Goal: Register for event/course

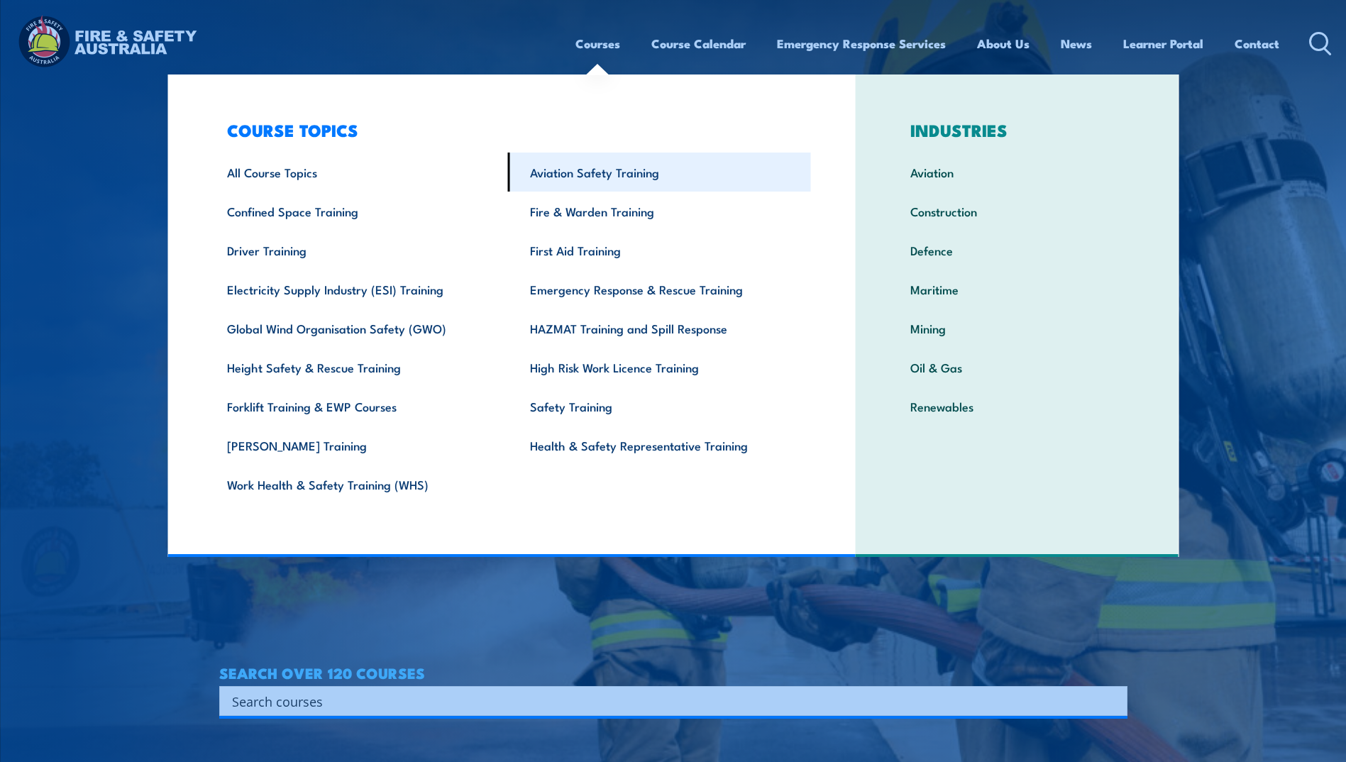
click at [594, 177] on link "Aviation Safety Training" at bounding box center [659, 172] width 303 height 39
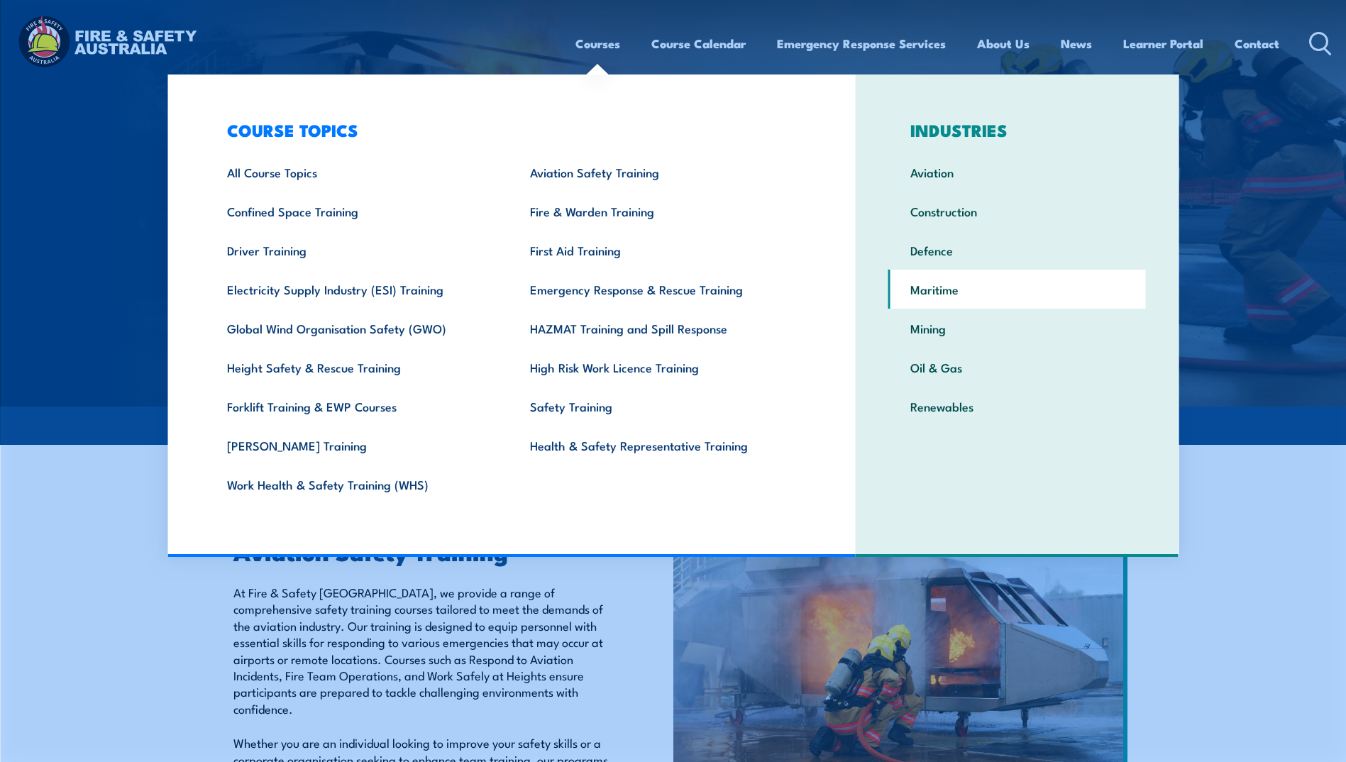
click at [930, 294] on link "Maritime" at bounding box center [1017, 289] width 258 height 39
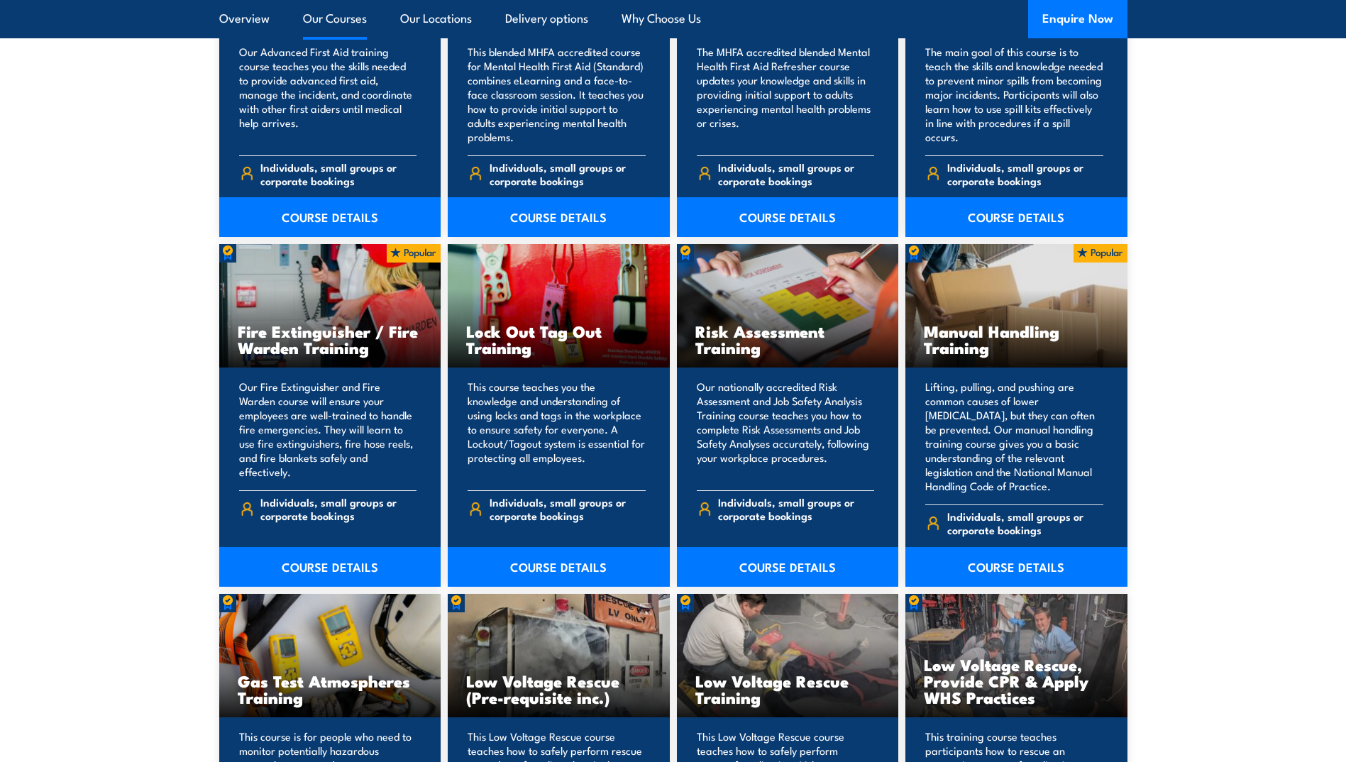
scroll to position [4611, 0]
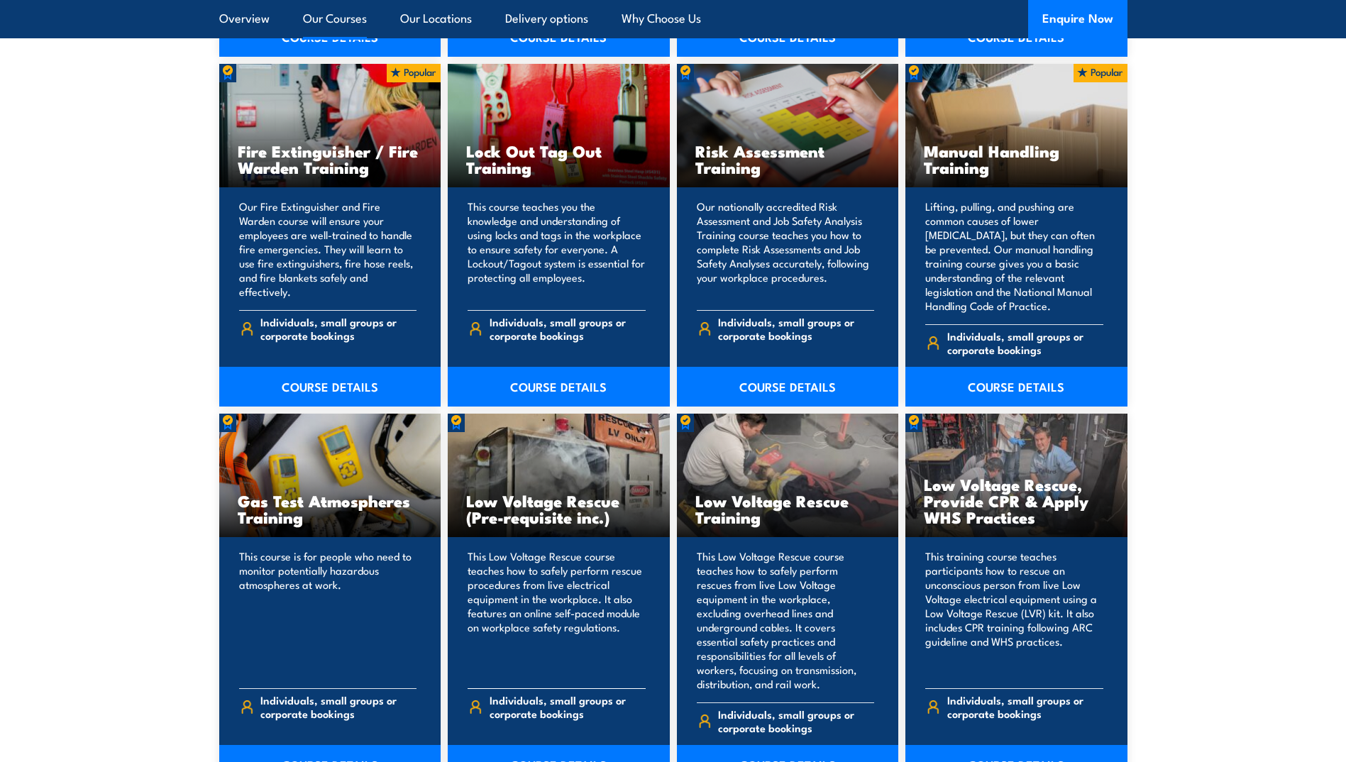
click at [546, 745] on link "COURSE DETAILS" at bounding box center [559, 765] width 222 height 40
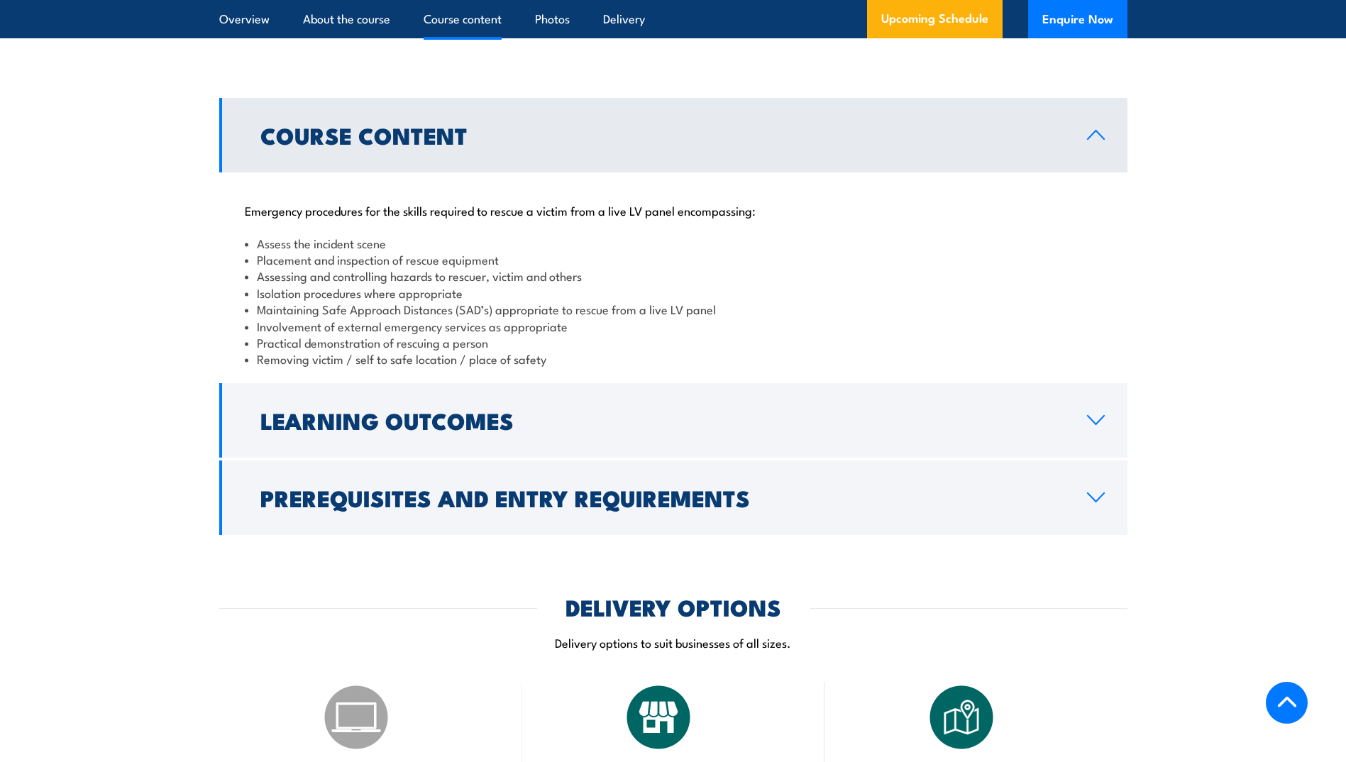
scroll to position [1277, 0]
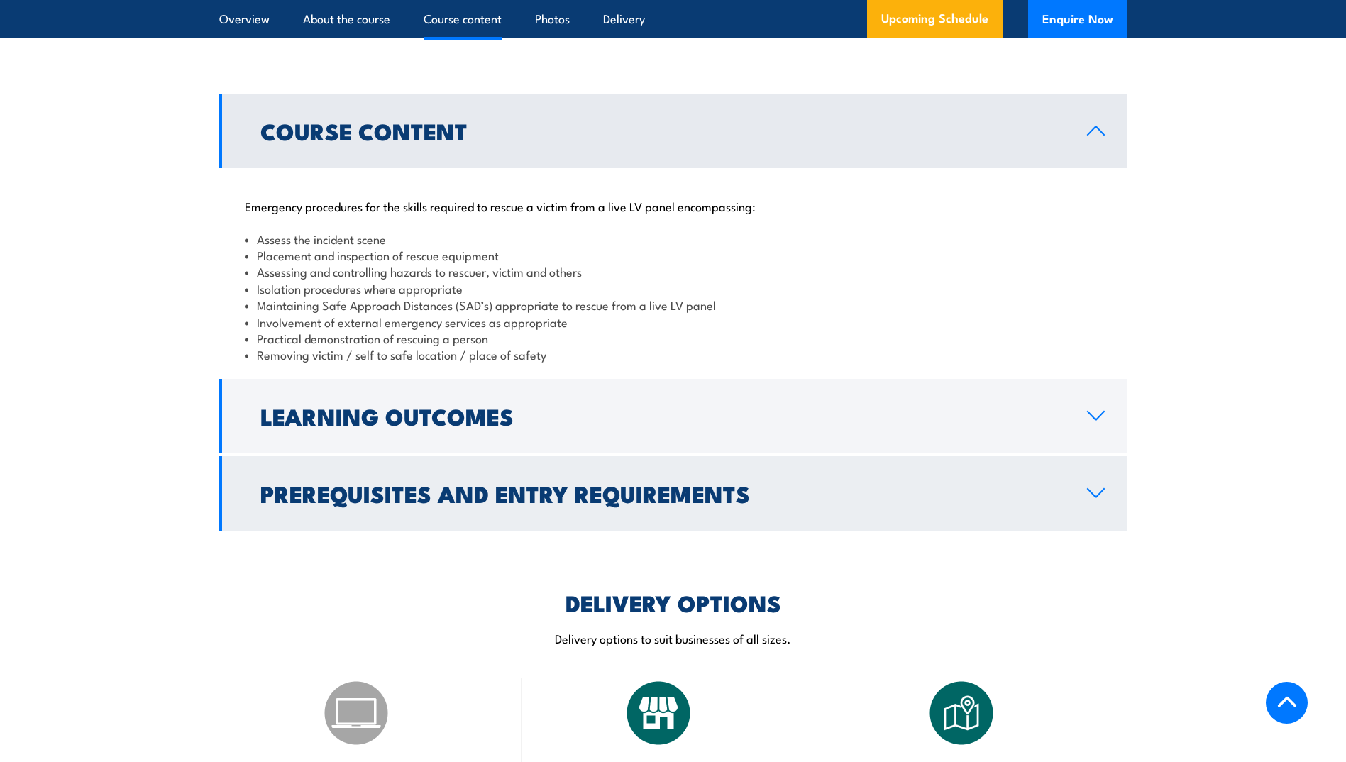
click at [502, 491] on h2 "Prerequisites and Entry Requirements" at bounding box center [662, 493] width 804 height 20
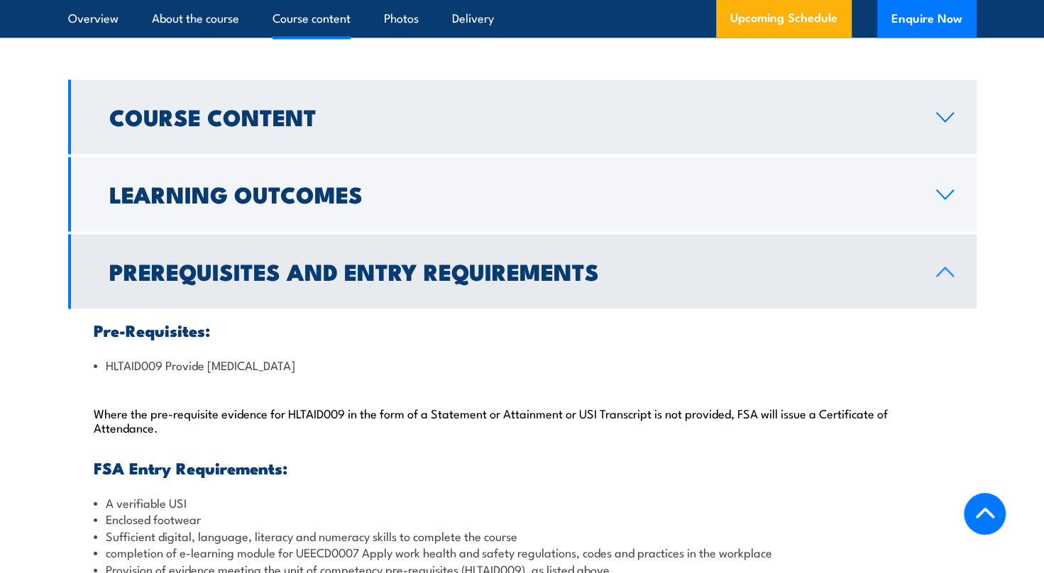
click at [941, 118] on icon at bounding box center [944, 117] width 16 height 9
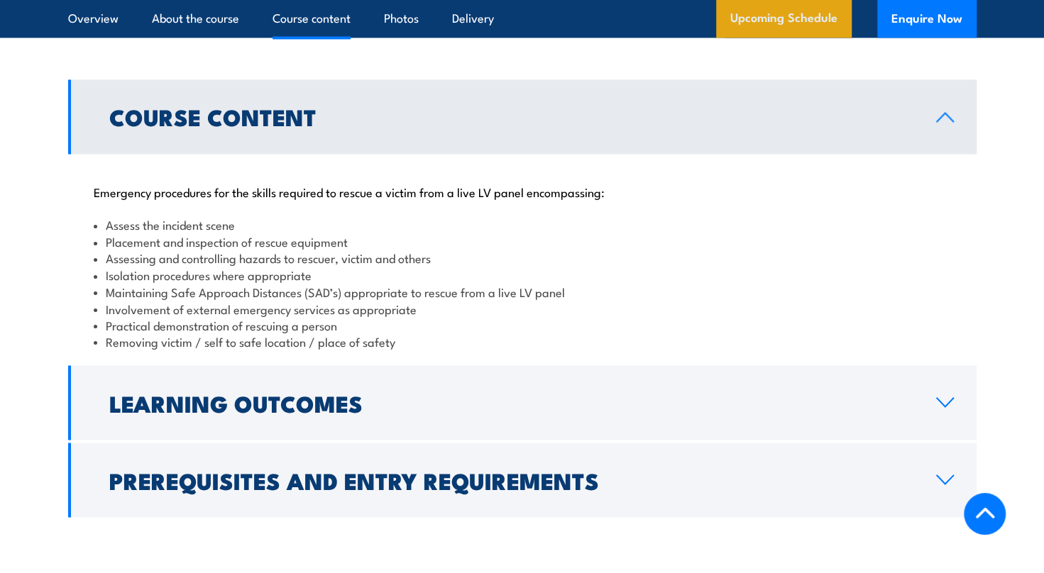
click at [762, 21] on link "Upcoming Schedule" at bounding box center [784, 19] width 136 height 38
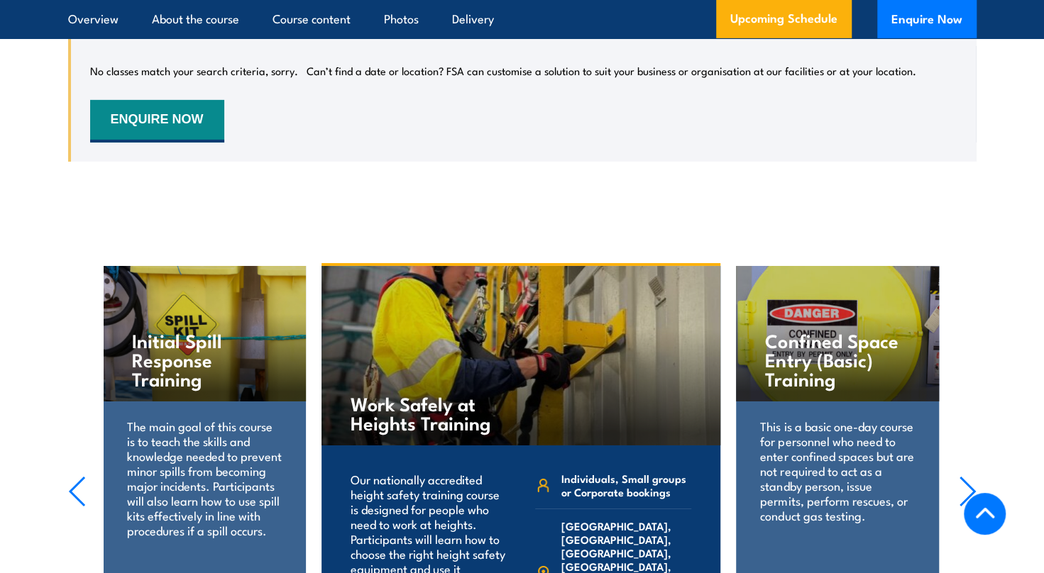
scroll to position [2260, 0]
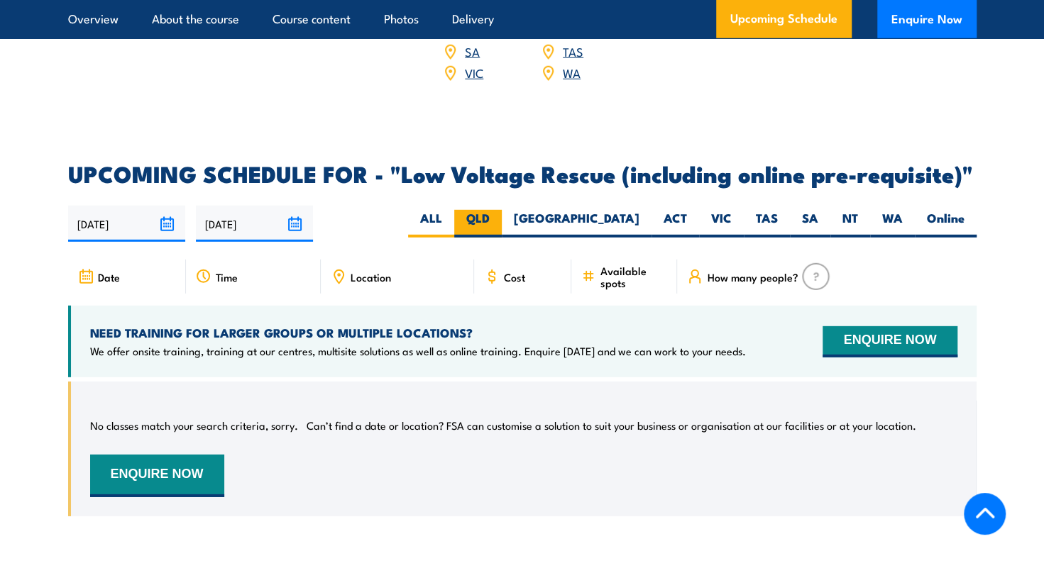
click at [502, 210] on label "QLD" at bounding box center [478, 224] width 48 height 28
click at [499, 210] on input "QLD" at bounding box center [494, 214] width 9 height 9
radio input "true"
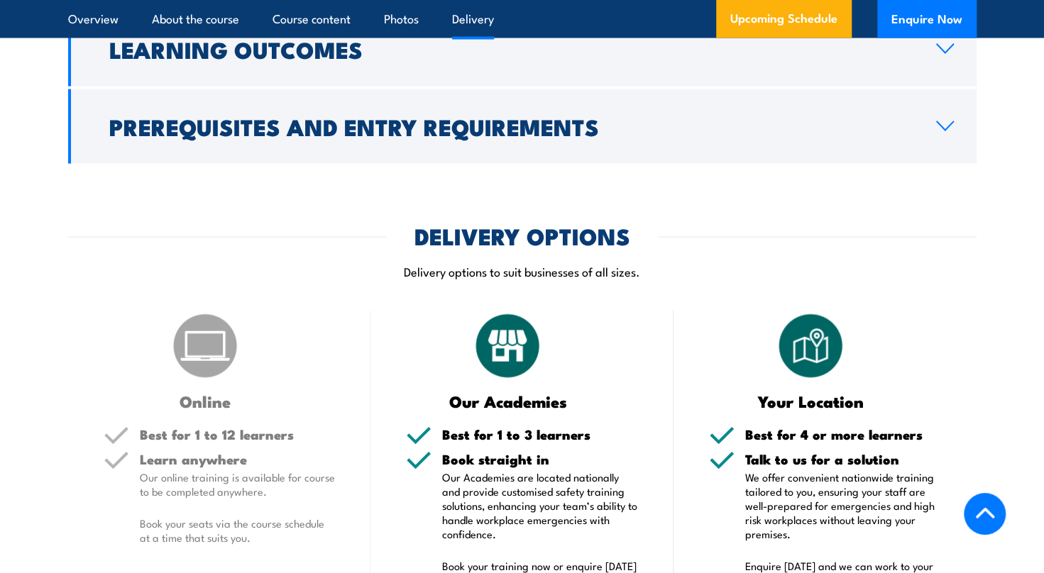
scroll to position [1196, 0]
